Goal: Information Seeking & Learning: Learn about a topic

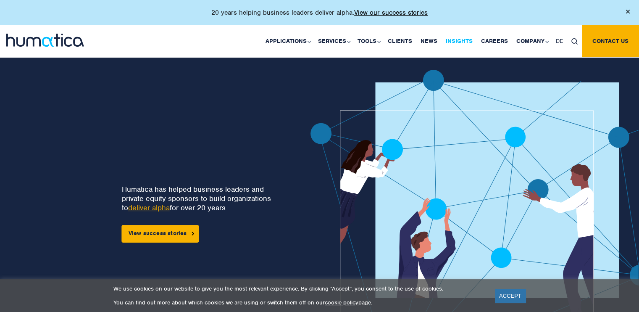
click at [459, 42] on link "Insights" at bounding box center [459, 41] width 35 height 32
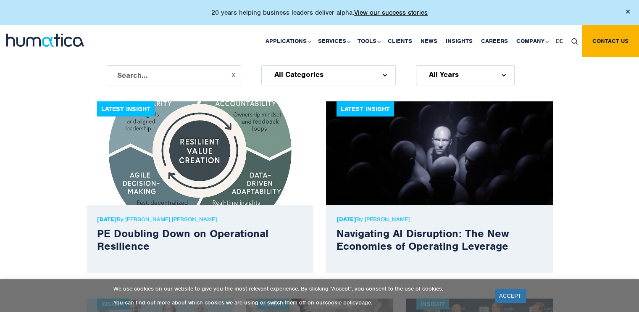
scroll to position [294, 0]
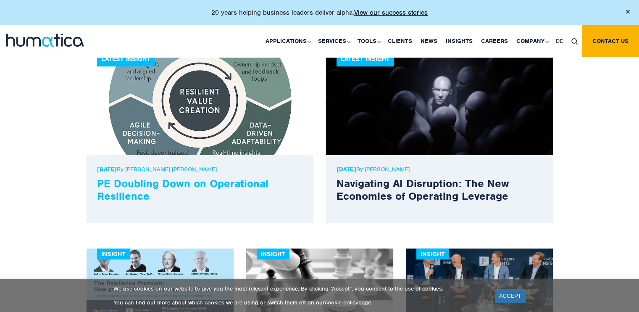
click at [141, 177] on link "PE Doubling Down on Operational Resilience" at bounding box center [183, 190] width 172 height 26
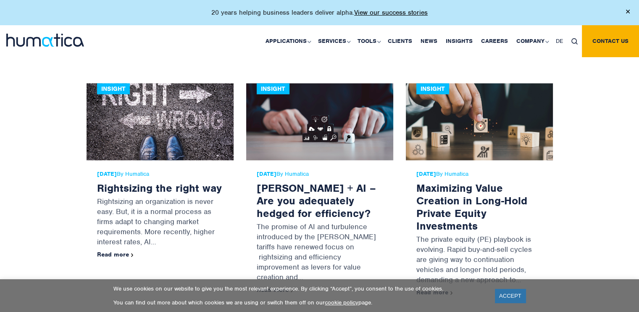
scroll to position [711, 0]
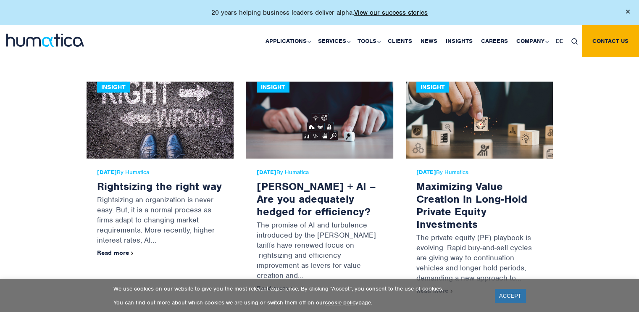
click at [571, 35] on link at bounding box center [575, 42] width 15 height 16
click at [569, 79] on input "text" at bounding box center [587, 72] width 97 height 22
type input "leadership"
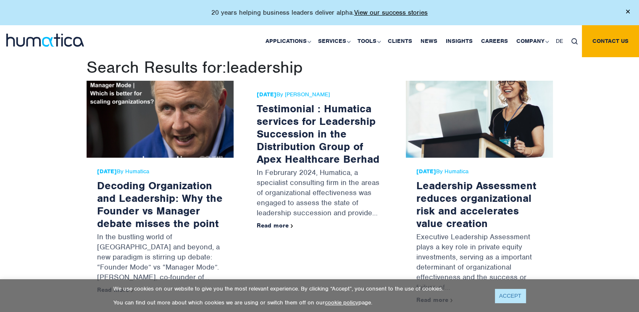
click at [508, 297] on link "ACCEPT" at bounding box center [510, 296] width 31 height 14
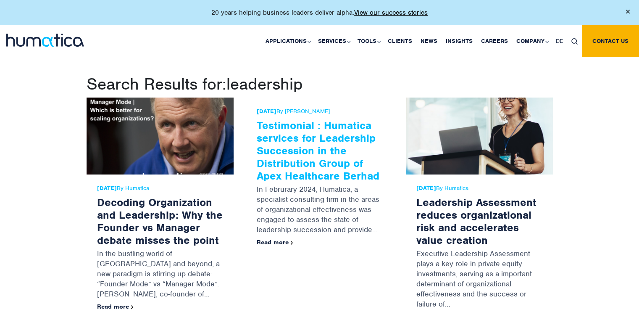
click at [336, 138] on link "Testimonial : Humatica services for Leadership Succession in the Distribution G…" at bounding box center [318, 151] width 123 height 64
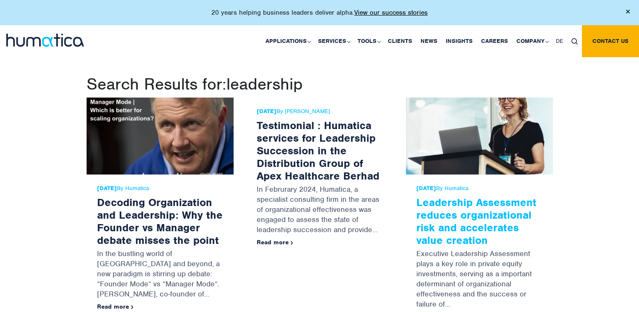
click at [480, 196] on link "Leadership Assessment reduces organizational risk and accelerates value creation" at bounding box center [477, 220] width 120 height 51
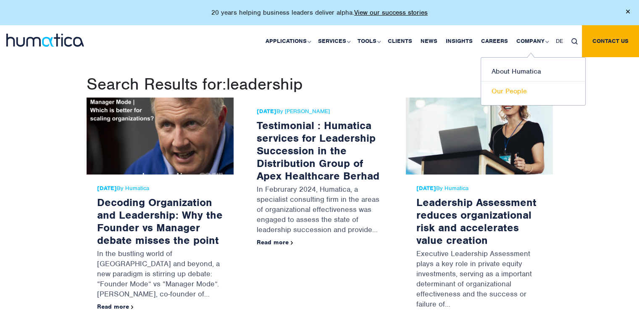
click at [505, 98] on link "Our People" at bounding box center [533, 91] width 104 height 19
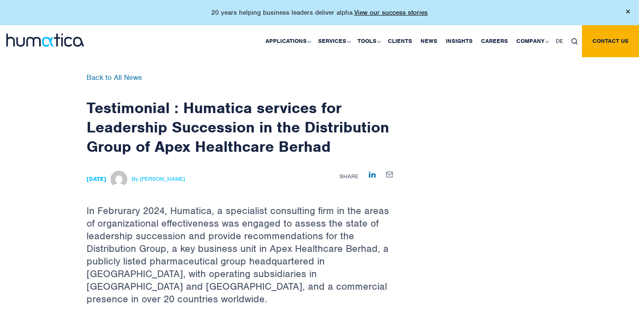
click at [344, 195] on div "13 Aug, 2024 By Alex Read Share" at bounding box center [240, 184] width 307 height 40
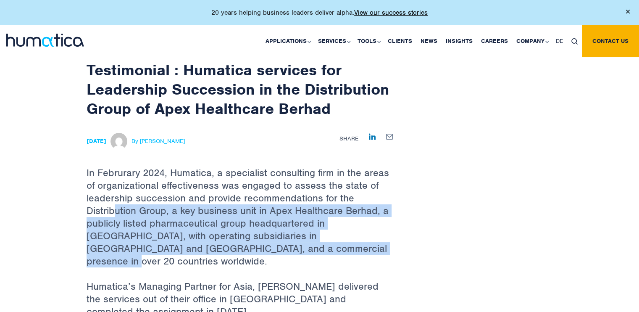
drag, startPoint x: 258, startPoint y: 255, endPoint x: 114, endPoint y: 209, distance: 151.2
click at [114, 209] on p "In Februrary 2024, Humatica, a specialist consulting firm in the areas of organ…" at bounding box center [240, 203] width 307 height 153
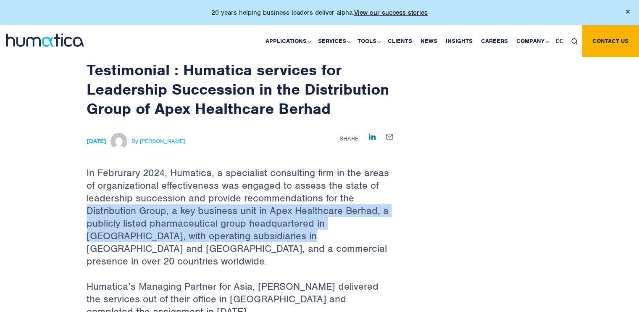
drag, startPoint x: 114, startPoint y: 209, endPoint x: 225, endPoint y: 238, distance: 115.3
click at [225, 238] on p "In Februrary 2024, Humatica, a specialist consulting firm in the areas of organ…" at bounding box center [240, 203] width 307 height 153
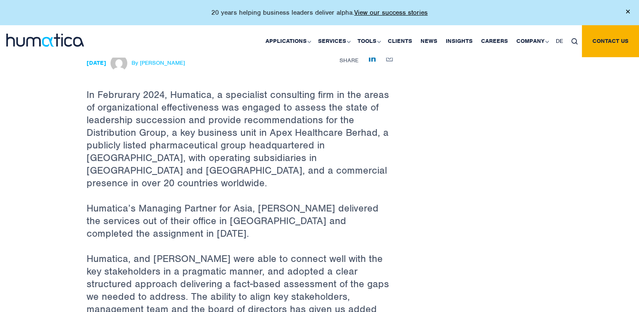
scroll to position [117, 0]
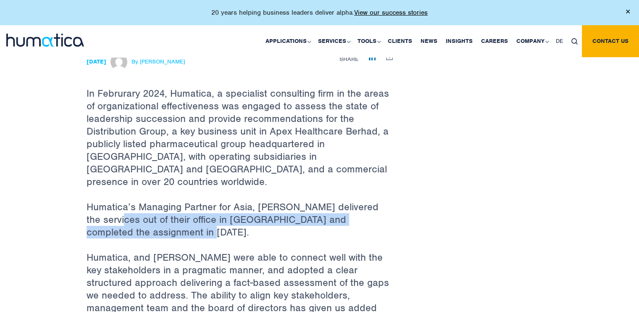
drag, startPoint x: 280, startPoint y: 224, endPoint x: 107, endPoint y: 200, distance: 174.5
click at [107, 201] on p "Humatica’s Managing Partner for Asia, Chan Jen Jee delivered the services out o…" at bounding box center [240, 226] width 307 height 50
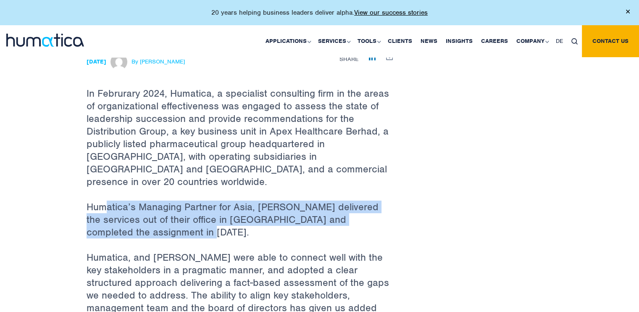
click at [107, 201] on p "Humatica’s Managing Partner for Asia, Chan Jen Jee delivered the services out o…" at bounding box center [240, 226] width 307 height 50
drag, startPoint x: 107, startPoint y: 200, endPoint x: 226, endPoint y: 221, distance: 120.8
click at [226, 221] on p "Humatica’s Managing Partner for Asia, Chan Jen Jee delivered the services out o…" at bounding box center [240, 226] width 307 height 50
drag, startPoint x: 226, startPoint y: 221, endPoint x: 89, endPoint y: 189, distance: 141.2
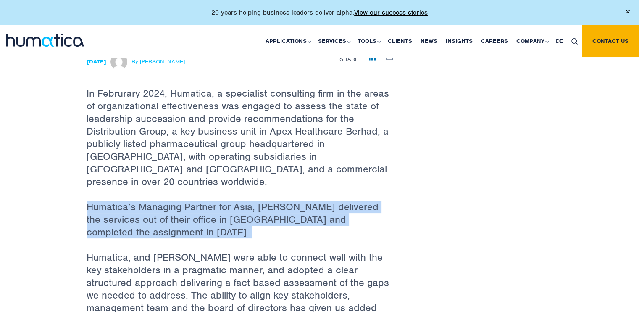
click at [89, 201] on p "Humatica’s Managing Partner for Asia, Chan Jen Jee delivered the services out o…" at bounding box center [240, 226] width 307 height 50
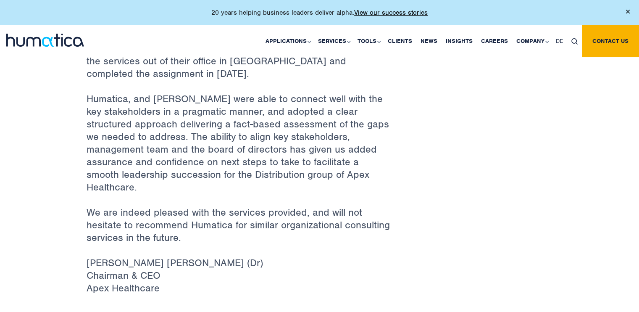
scroll to position [277, 0]
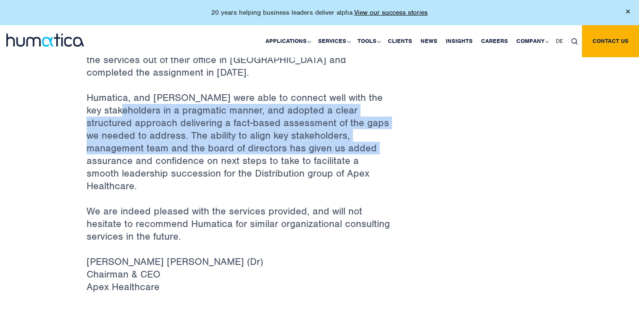
drag, startPoint x: 325, startPoint y: 141, endPoint x: 135, endPoint y: 92, distance: 196.3
click at [135, 92] on p "Humatica, and Jen Jee were able to connect well with the key stakeholders in a …" at bounding box center [240, 148] width 307 height 114
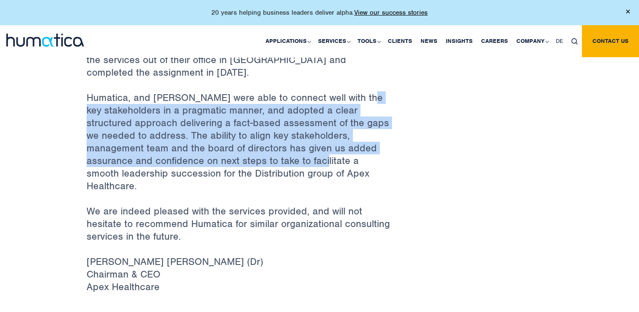
drag, startPoint x: 135, startPoint y: 92, endPoint x: 253, endPoint y: 155, distance: 134.1
click at [253, 155] on p "Humatica, and Jen Jee were able to connect well with the key stakeholders in a …" at bounding box center [240, 148] width 307 height 114
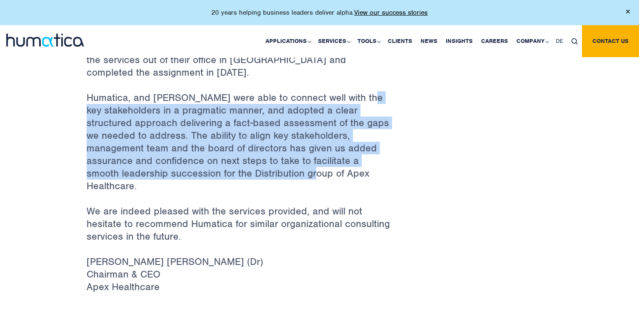
click at [253, 155] on p "Humatica, and Jen Jee were able to connect well with the key stakeholders in a …" at bounding box center [240, 148] width 307 height 114
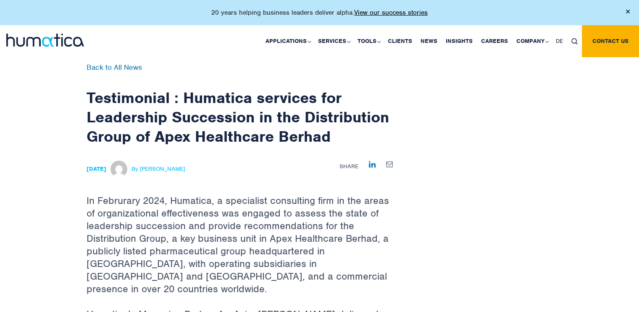
scroll to position [0, 0]
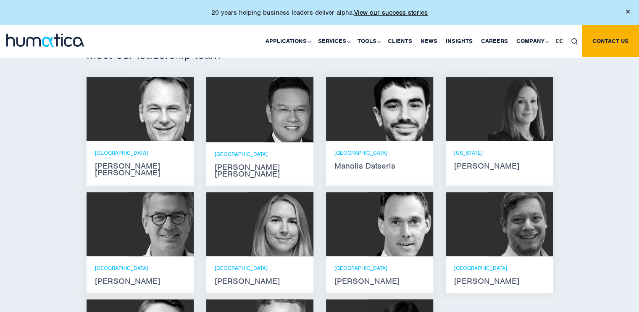
scroll to position [540, 0]
